Goal: Check status: Check status

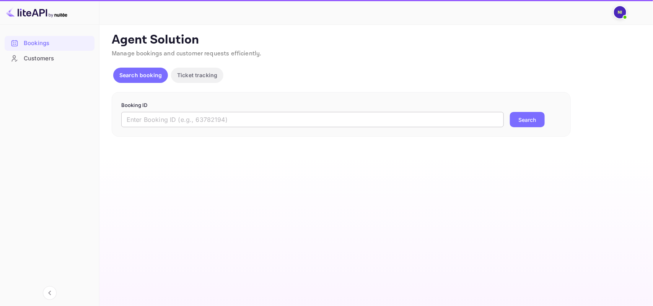
click at [152, 115] on input "text" at bounding box center [312, 119] width 382 height 15
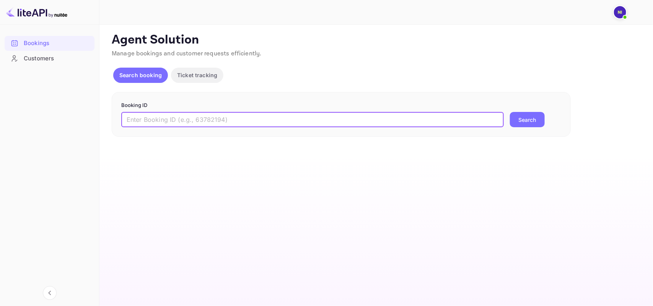
paste input "9392903"
type input "9392903"
click at [518, 119] on button "Search" at bounding box center [527, 119] width 35 height 15
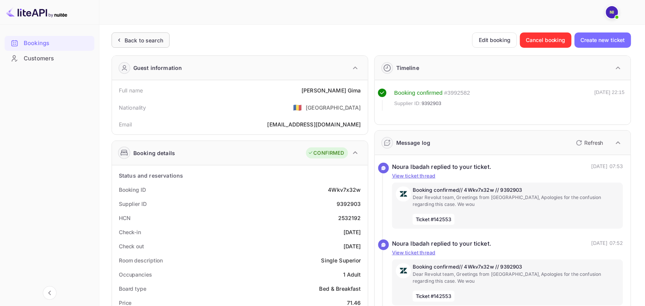
click at [129, 41] on div "Back to search" at bounding box center [144, 40] width 39 height 8
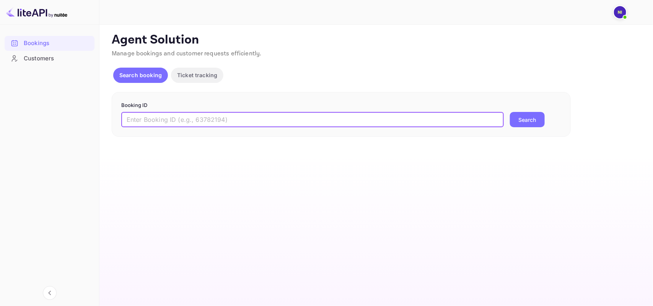
click at [163, 114] on input "text" at bounding box center [312, 119] width 382 height 15
paste input "9392903"
type input "9392903"
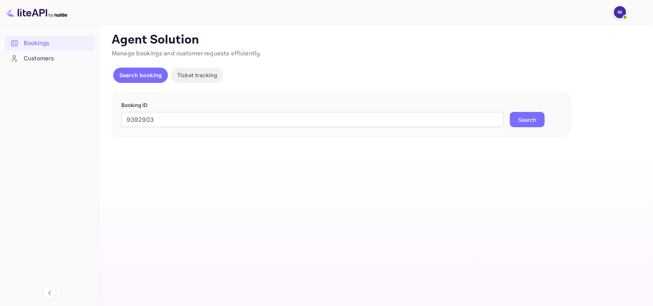
click at [519, 124] on button "Search" at bounding box center [527, 119] width 35 height 15
